Goal: Information Seeking & Learning: Compare options

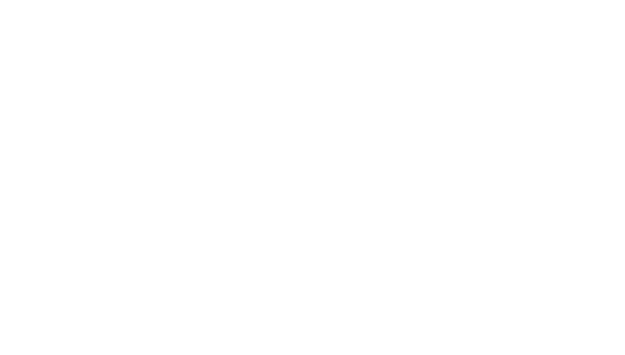
select select "Song"
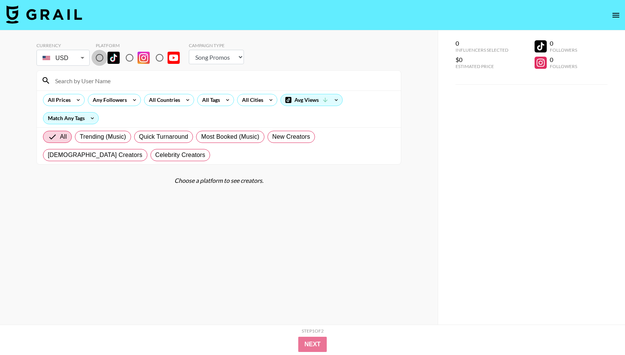
click at [100, 59] on input "radio" at bounding box center [100, 58] width 16 height 16
radio input "true"
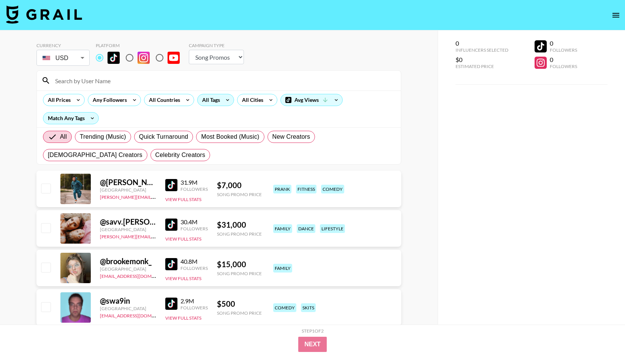
click at [219, 101] on div "All Tags" at bounding box center [210, 99] width 24 height 11
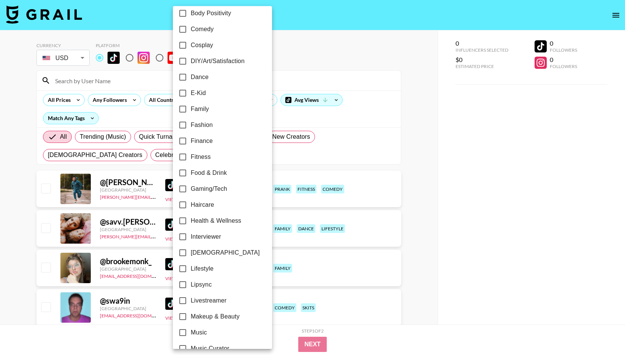
scroll to position [136, 0]
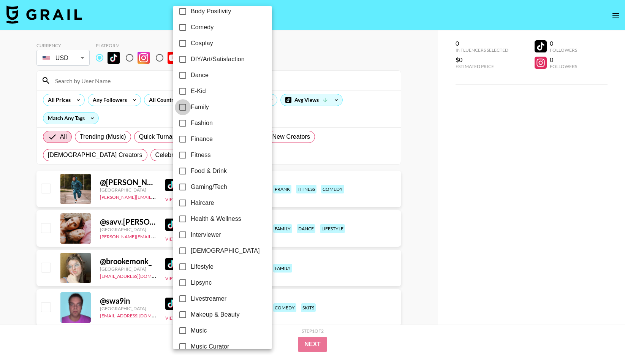
click at [182, 106] on input "Family" at bounding box center [183, 107] width 16 height 16
checkbox input "true"
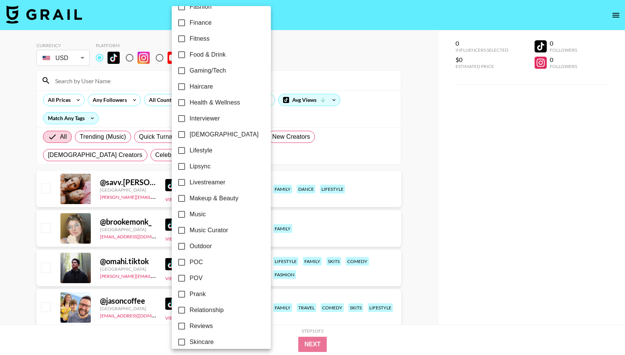
scroll to position [251, 0]
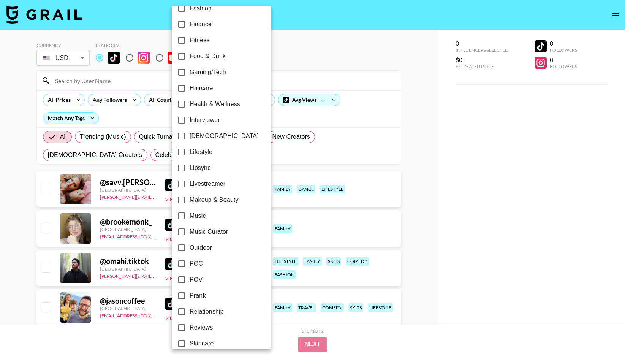
click at [181, 309] on input "Relationship" at bounding box center [182, 312] width 16 height 16
checkbox input "true"
click at [382, 151] on div at bounding box center [312, 177] width 625 height 355
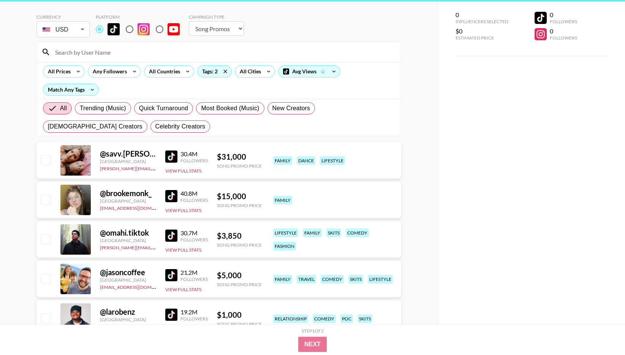
scroll to position [15, 0]
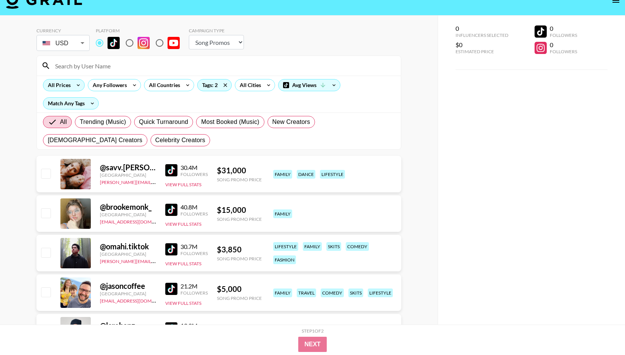
click at [68, 84] on div "All Prices" at bounding box center [57, 84] width 29 height 11
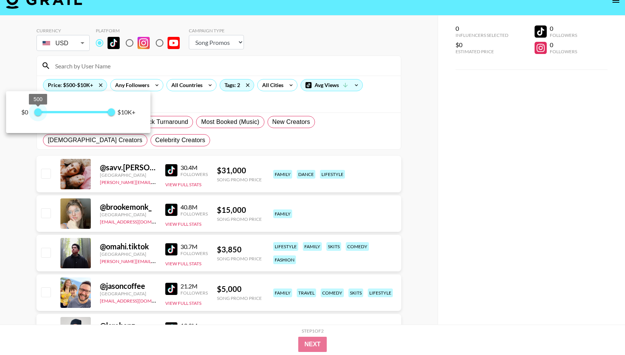
click at [39, 112] on span "500" at bounding box center [38, 112] width 8 height 8
type input "0"
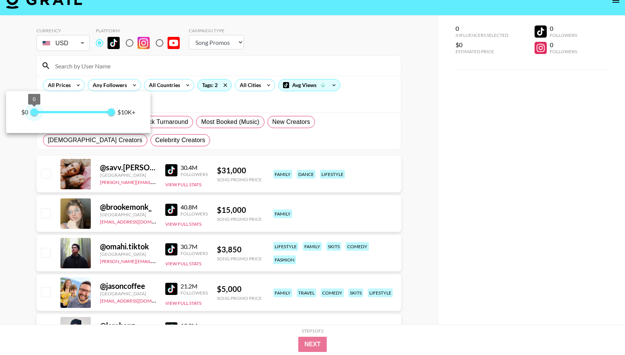
drag, startPoint x: 36, startPoint y: 111, endPoint x: 6, endPoint y: 110, distance: 29.7
click at [6, 111] on div "$0 0 10,000 $10K+" at bounding box center [78, 112] width 144 height 42
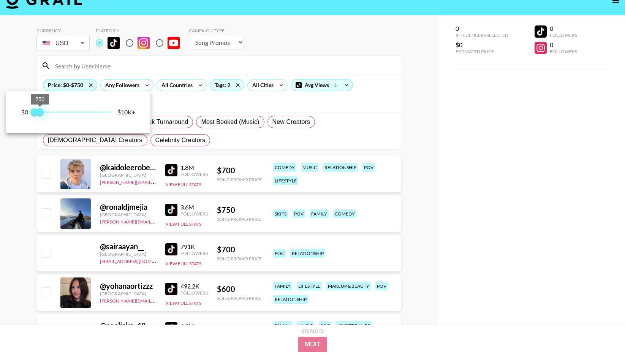
drag, startPoint x: 113, startPoint y: 113, endPoint x: 41, endPoint y: 111, distance: 71.9
click at [41, 111] on span "750" at bounding box center [40, 112] width 8 height 8
type input "500"
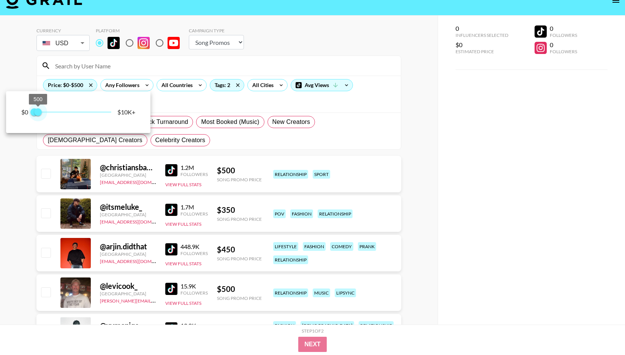
drag, startPoint x: 43, startPoint y: 110, endPoint x: 38, endPoint y: 110, distance: 4.6
click at [38, 110] on span "500" at bounding box center [38, 112] width 8 height 8
click at [24, 179] on div at bounding box center [312, 177] width 625 height 355
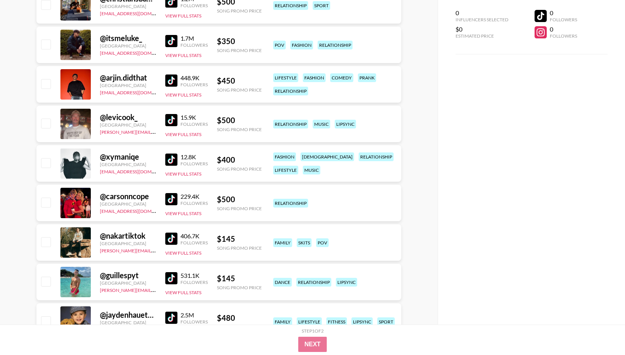
scroll to position [187, 0]
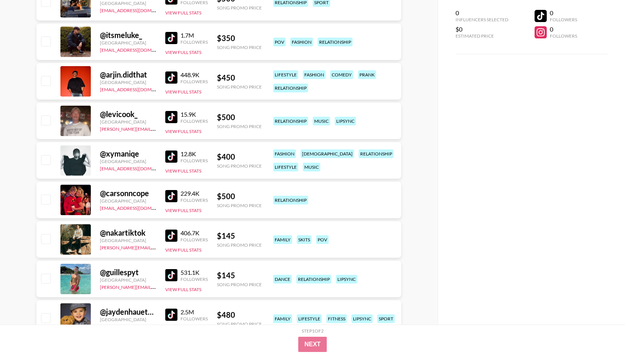
click at [173, 197] on img at bounding box center [171, 196] width 12 height 12
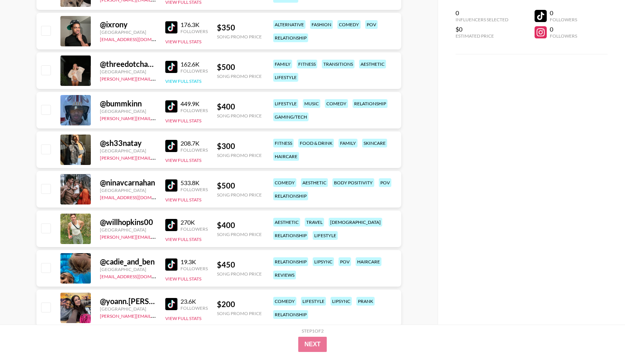
scroll to position [553, 0]
click at [172, 184] on img at bounding box center [171, 185] width 12 height 12
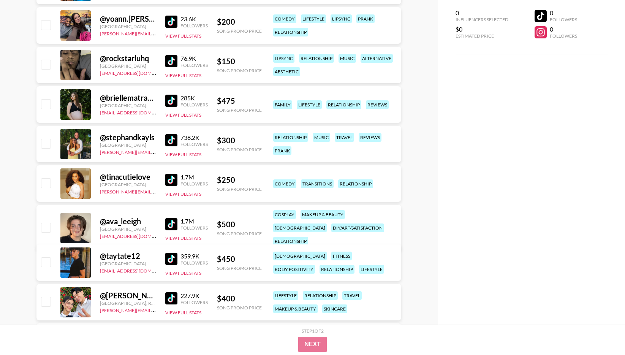
scroll to position [849, 0]
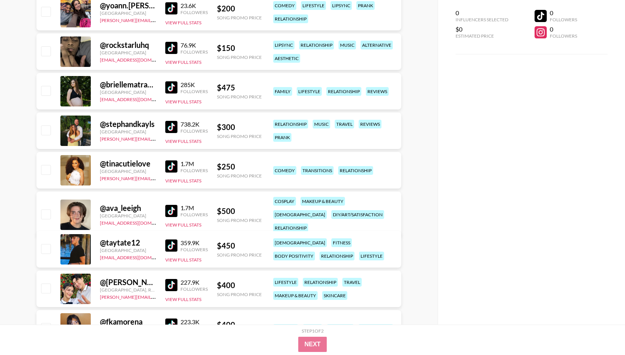
click at [173, 129] on img at bounding box center [171, 127] width 12 height 12
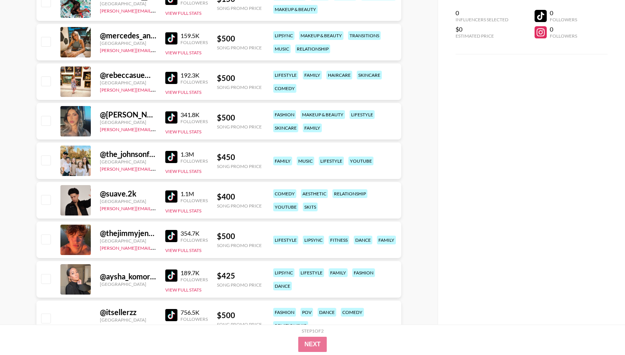
scroll to position [1770, 0]
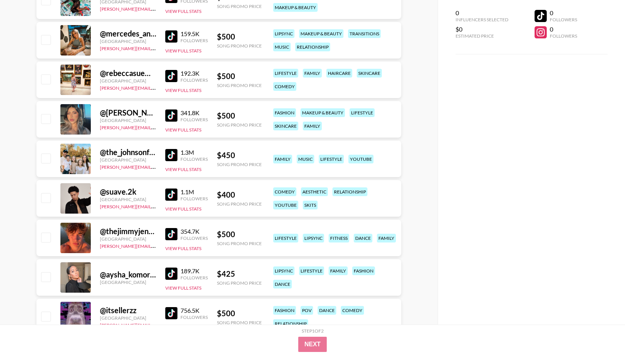
click at [174, 155] on img at bounding box center [171, 155] width 12 height 12
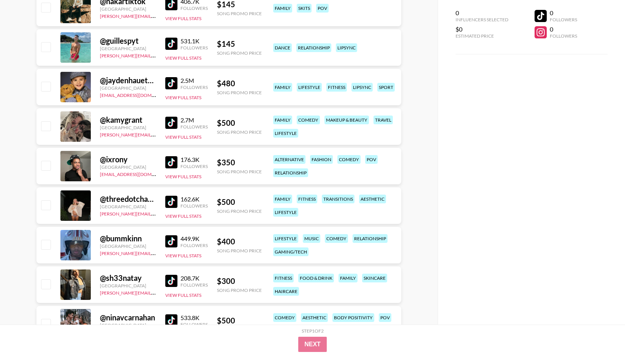
scroll to position [0, 0]
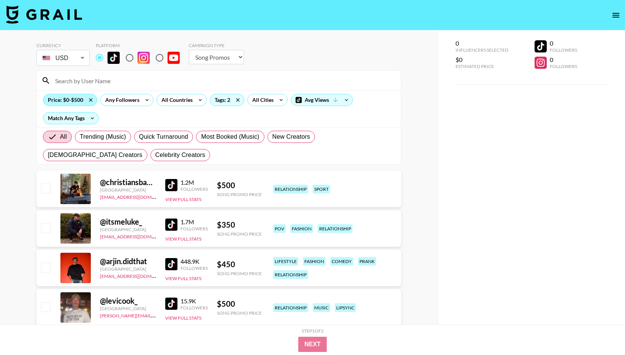
click at [72, 103] on div "Price: $0-$500" at bounding box center [70, 99] width 54 height 11
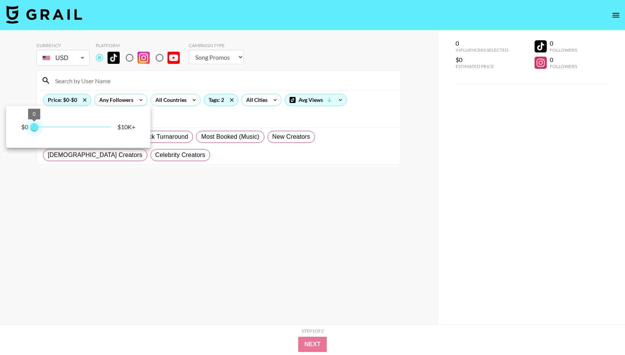
drag, startPoint x: 38, startPoint y: 127, endPoint x: 22, endPoint y: 125, distance: 15.8
click at [22, 127] on div "$0 0 0 $10K+" at bounding box center [78, 126] width 114 height 11
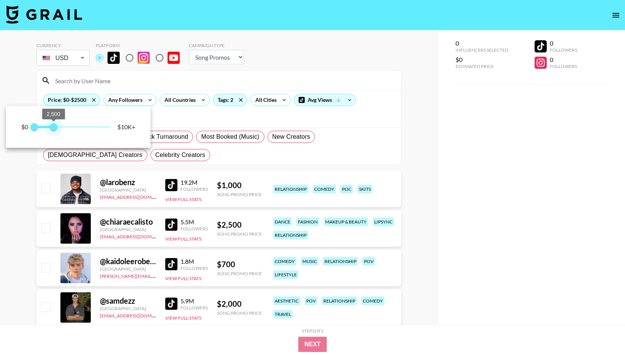
drag, startPoint x: 35, startPoint y: 126, endPoint x: 54, endPoint y: 125, distance: 19.0
click at [54, 125] on span "2,500" at bounding box center [54, 127] width 8 height 8
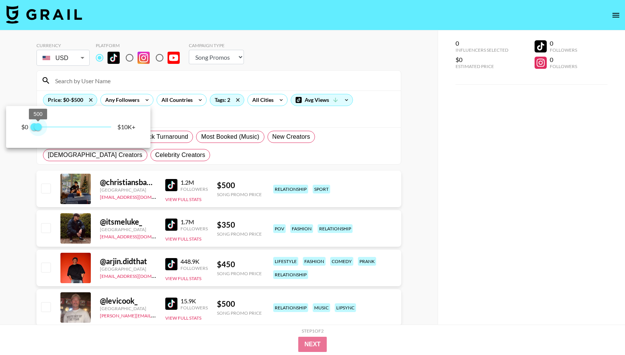
type input "250"
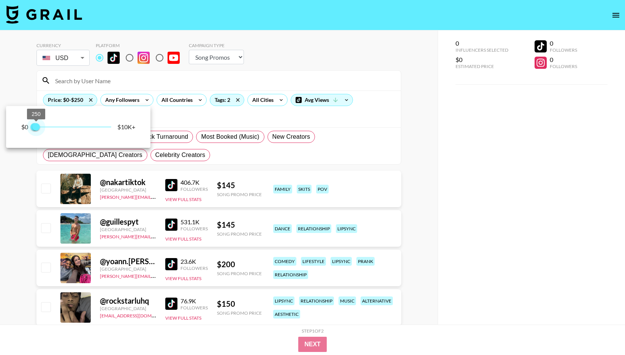
drag, startPoint x: 54, startPoint y: 126, endPoint x: 37, endPoint y: 130, distance: 17.6
click at [37, 130] on span "250" at bounding box center [36, 127] width 8 height 8
click at [27, 210] on div at bounding box center [312, 177] width 625 height 355
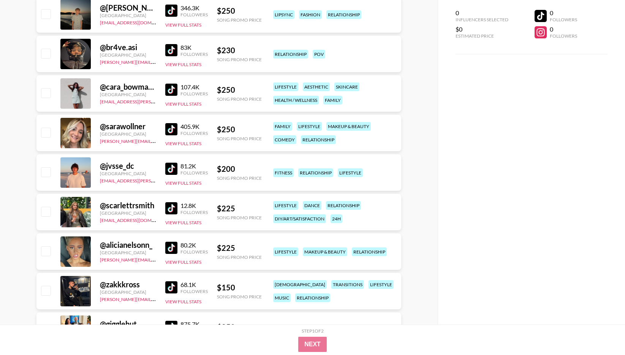
scroll to position [613, 0]
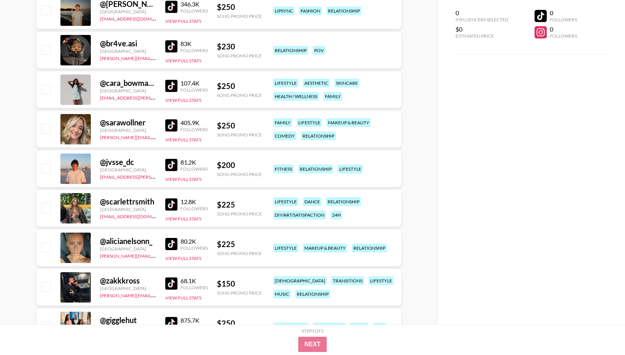
click at [171, 87] on img at bounding box center [171, 86] width 12 height 12
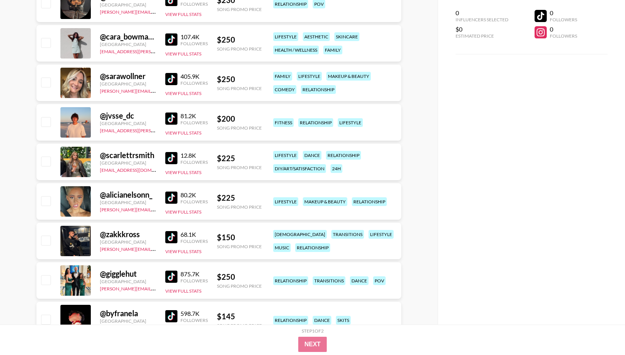
scroll to position [741, 0]
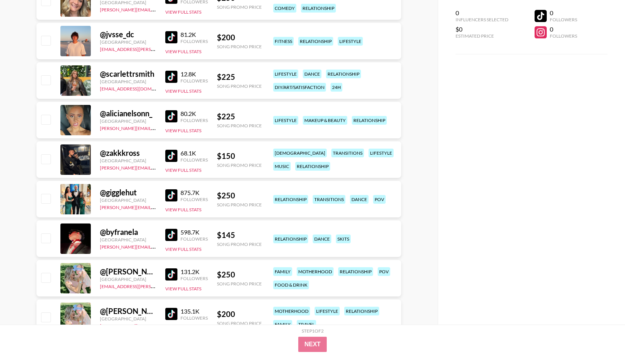
click at [170, 196] on img at bounding box center [171, 195] width 12 height 12
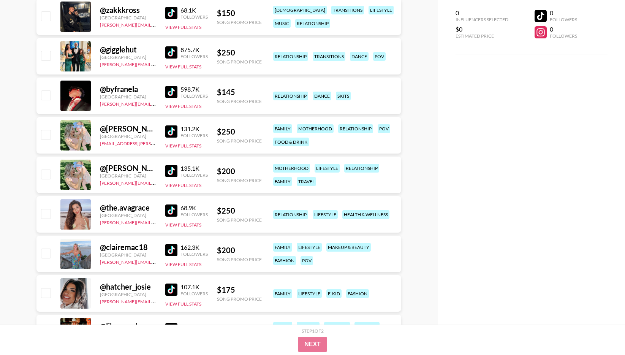
scroll to position [885, 0]
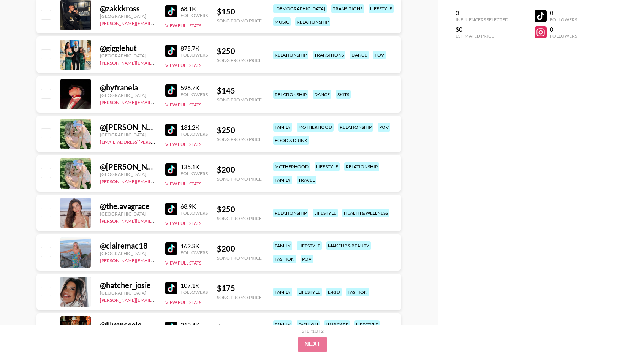
click at [171, 132] on img at bounding box center [171, 130] width 12 height 12
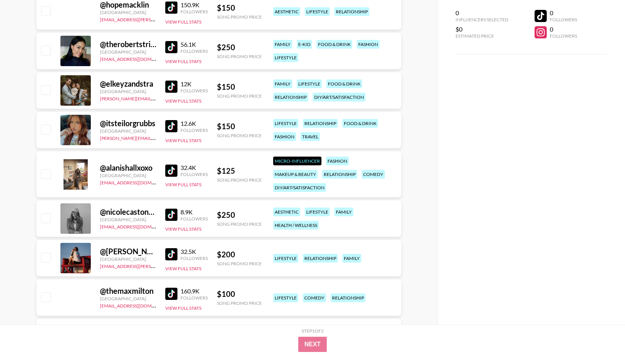
scroll to position [2027, 0]
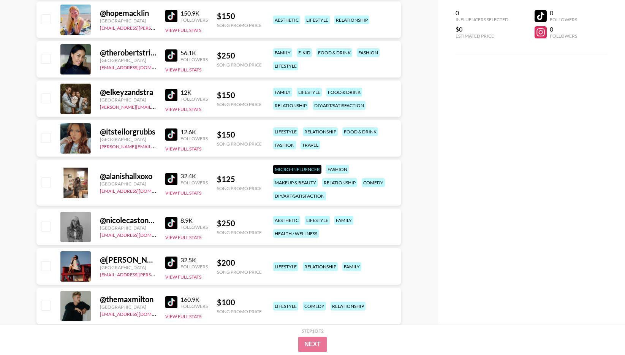
click at [170, 93] on img at bounding box center [171, 95] width 12 height 12
